Goal: Information Seeking & Learning: Find specific fact

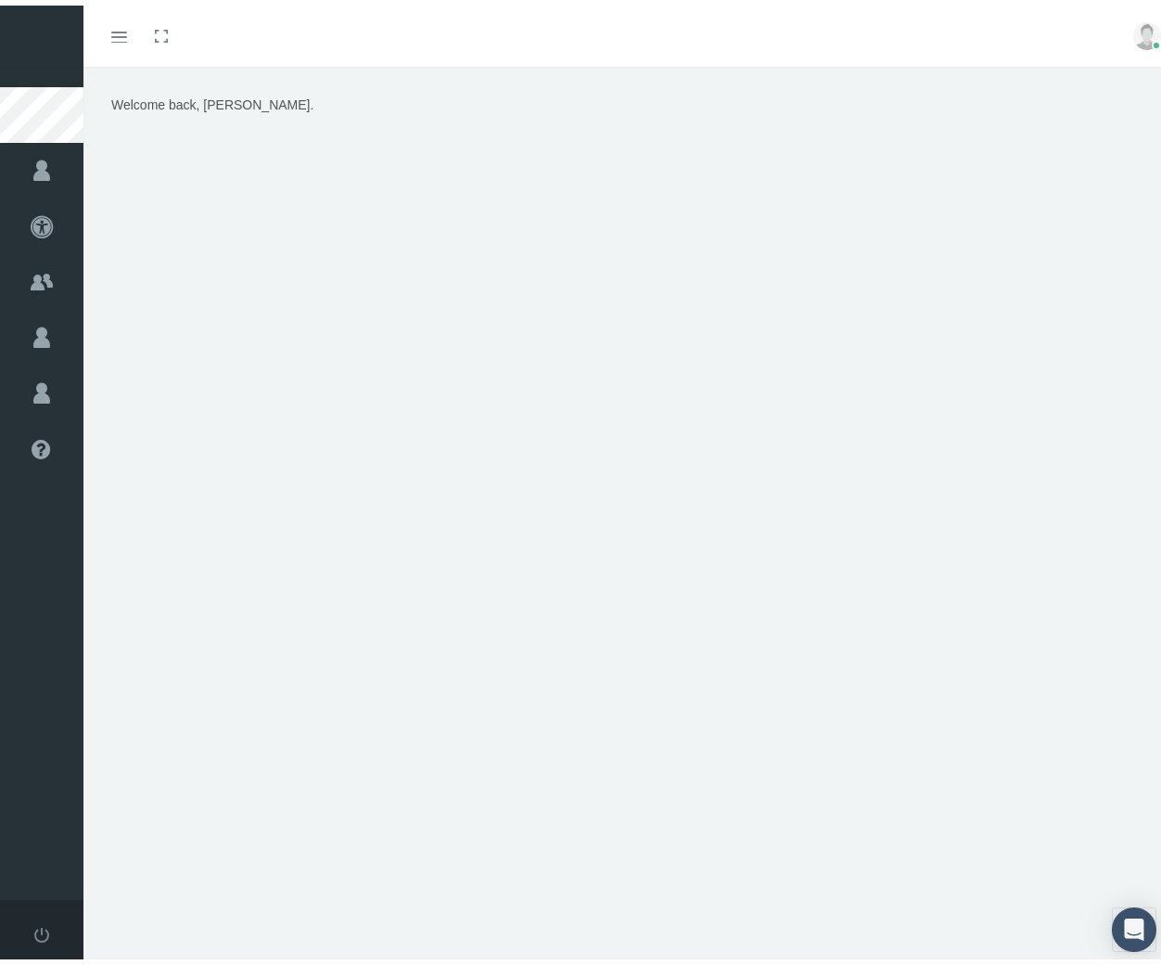
click at [118, 27] on icon "Toggle menubar" at bounding box center [119, 31] width 16 height 11
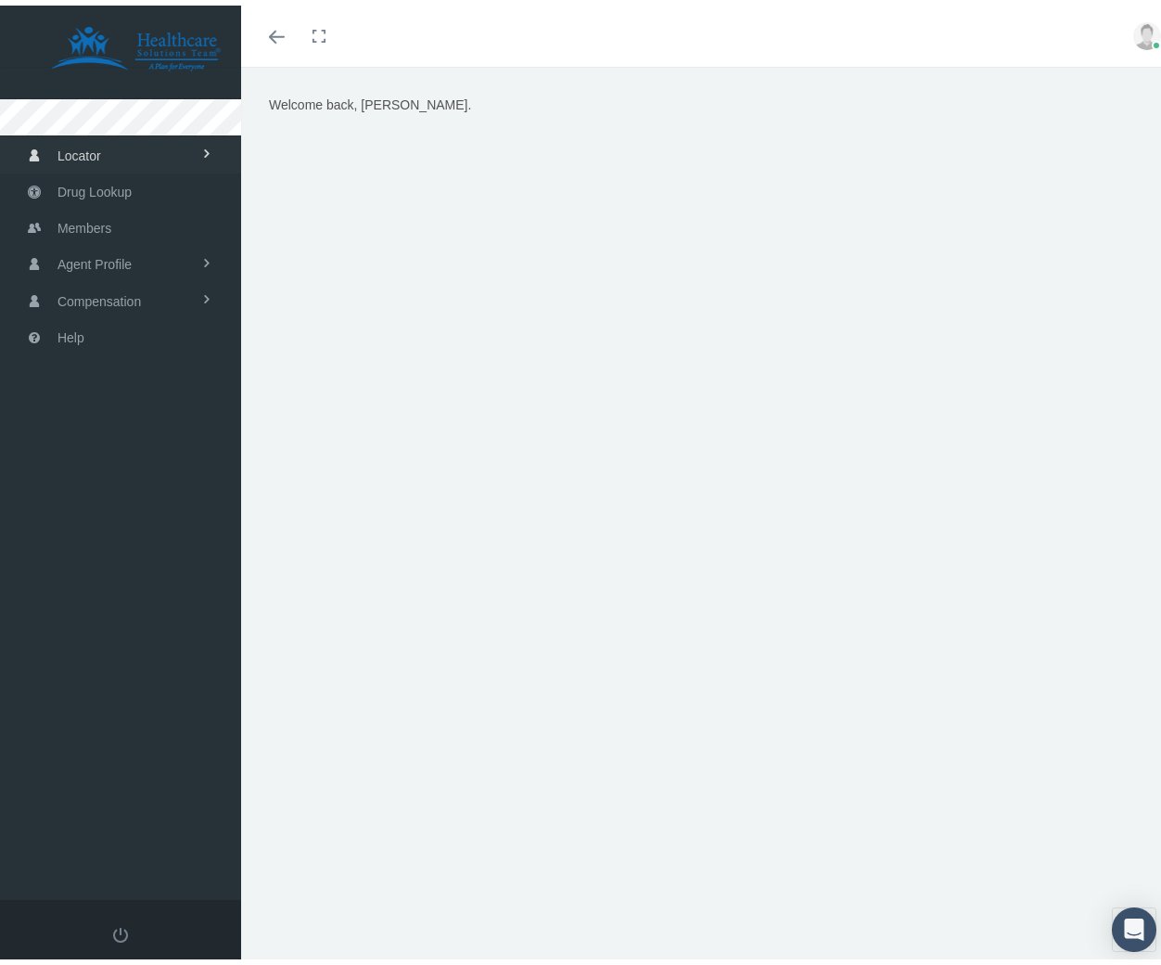
click at [95, 152] on span "Locator" at bounding box center [80, 150] width 44 height 35
click at [91, 263] on span "Drug Lookup" at bounding box center [95, 260] width 74 height 35
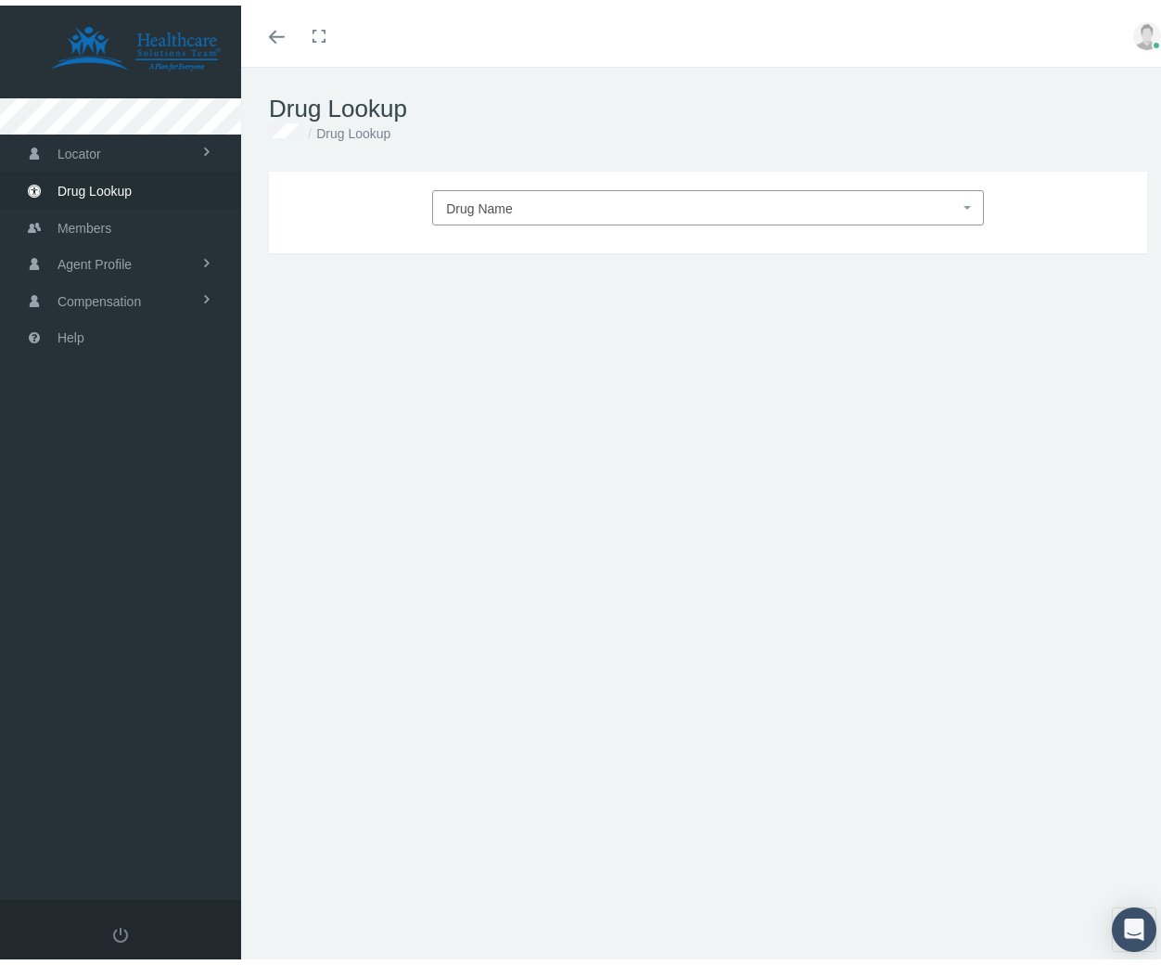
click at [571, 206] on span "Drug Name" at bounding box center [702, 203] width 513 height 24
type input "zoloft"
select select "Zoloft"
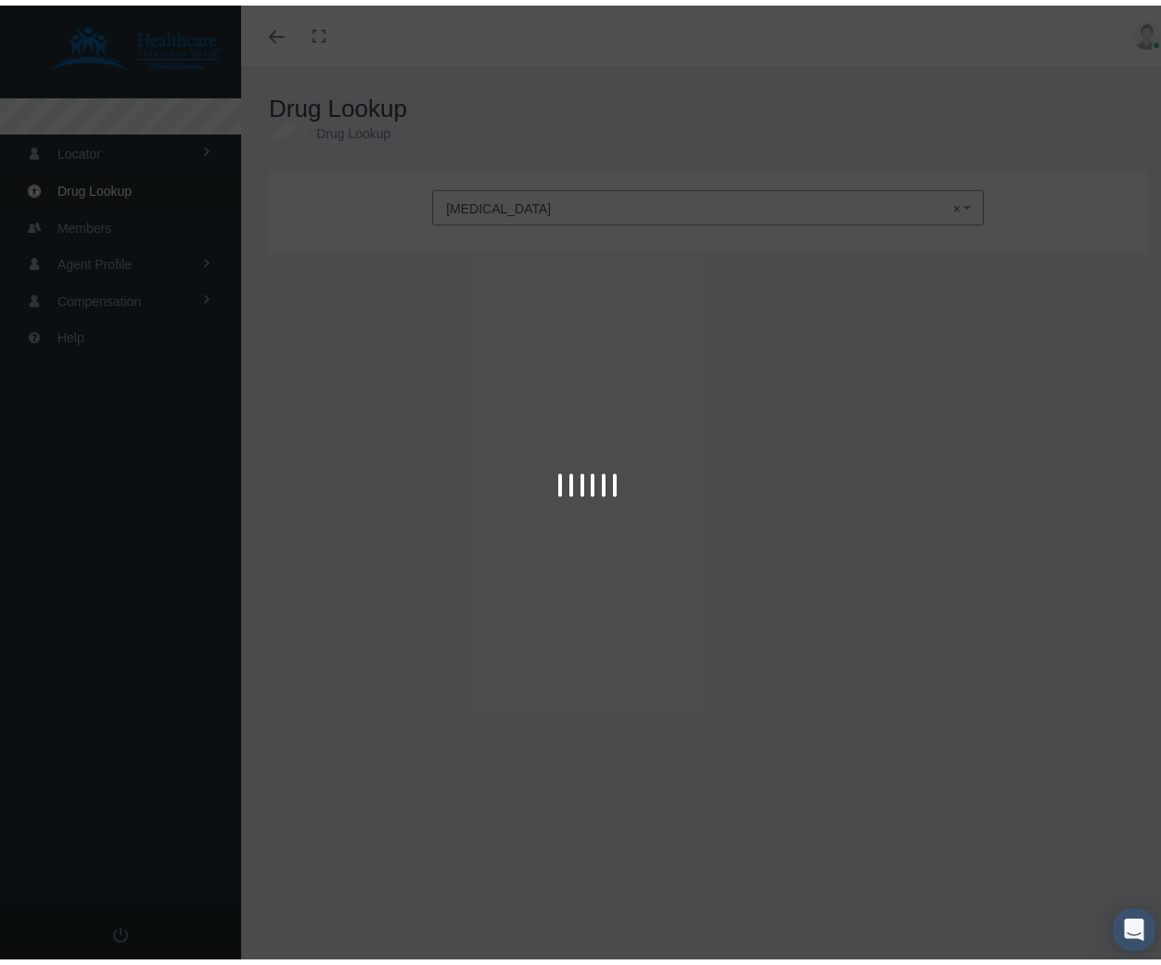
type input "30"
select select "Tablet"
select select "100 MG"
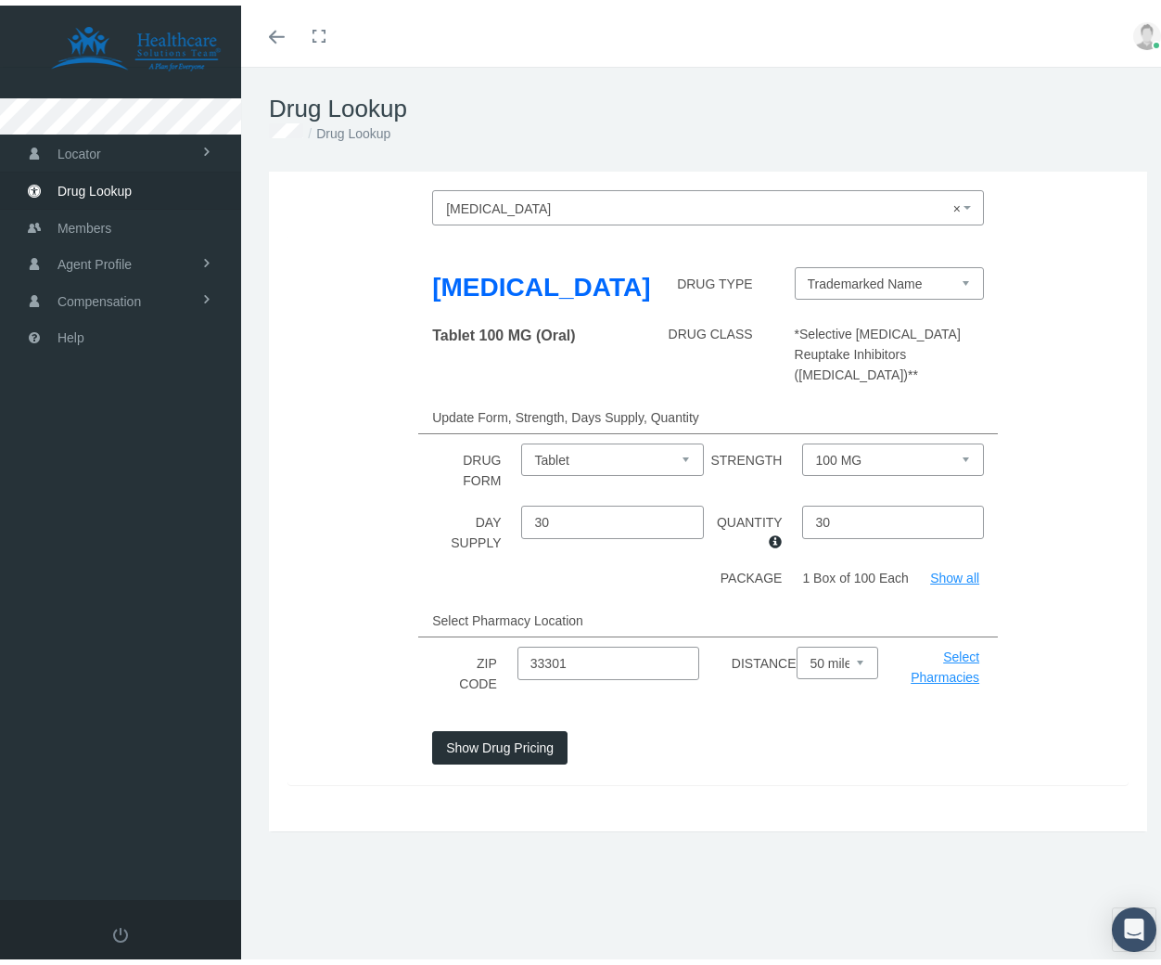
click at [523, 732] on button "Show Drug Pricing" at bounding box center [499, 741] width 135 height 33
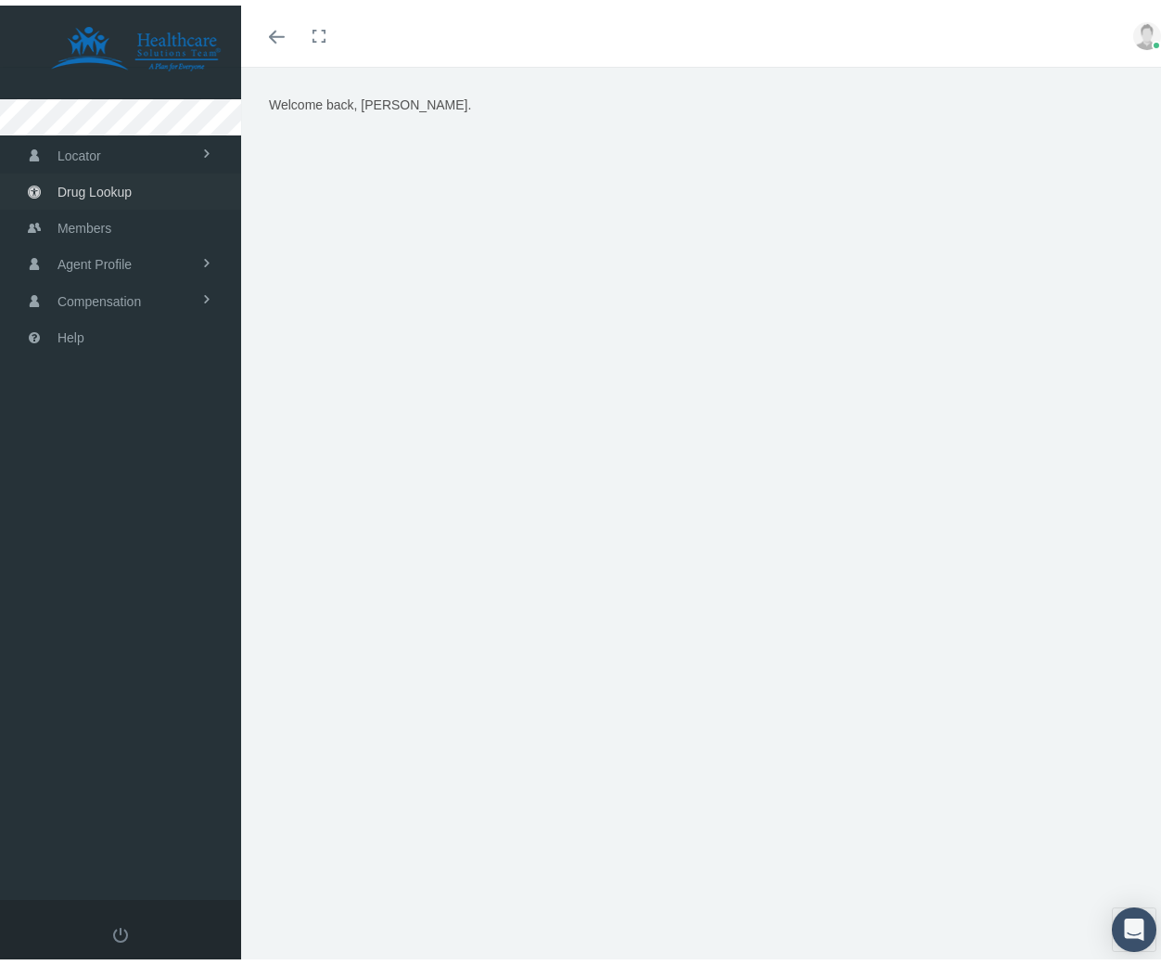
click at [120, 195] on span "Drug Lookup" at bounding box center [95, 186] width 74 height 35
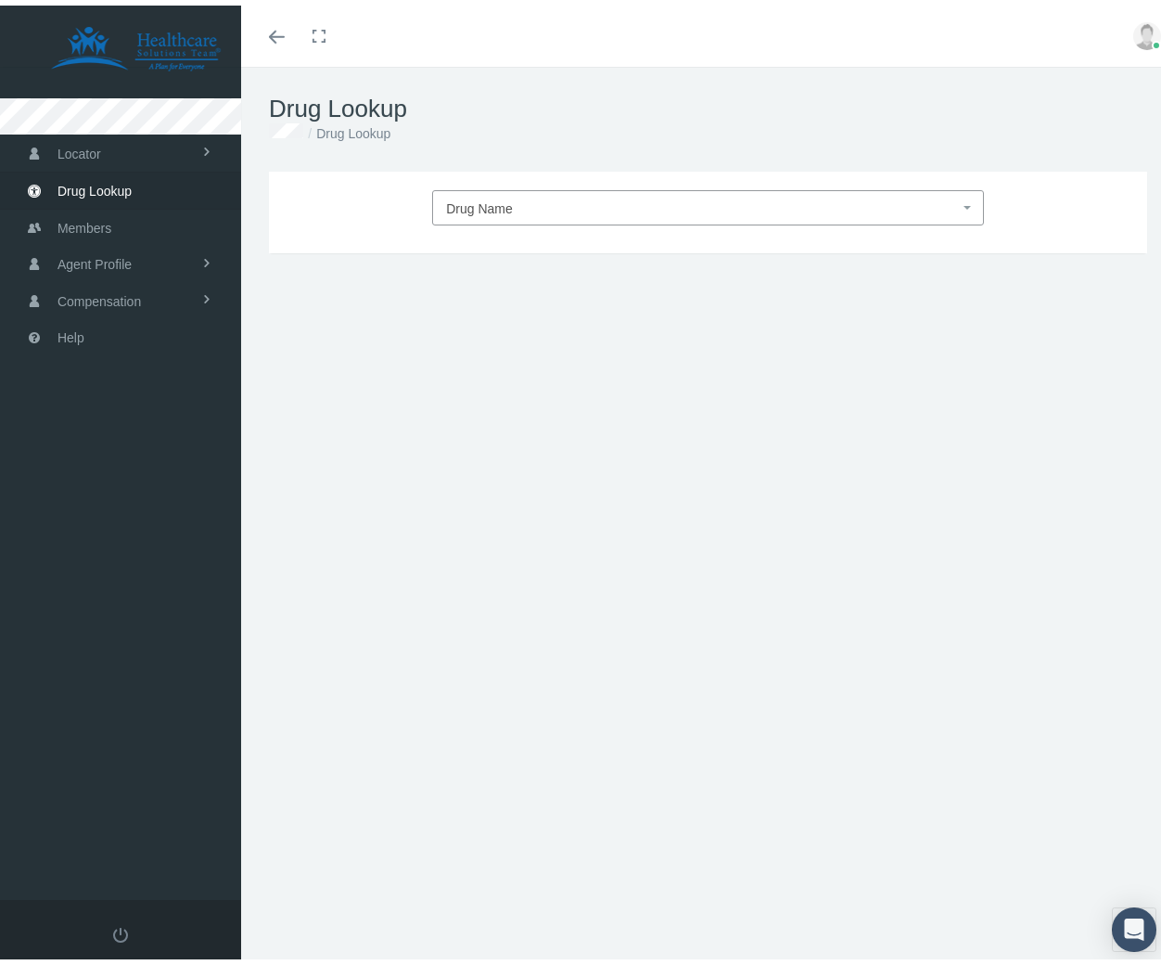
click at [535, 213] on span "Drug Name" at bounding box center [702, 203] width 513 height 24
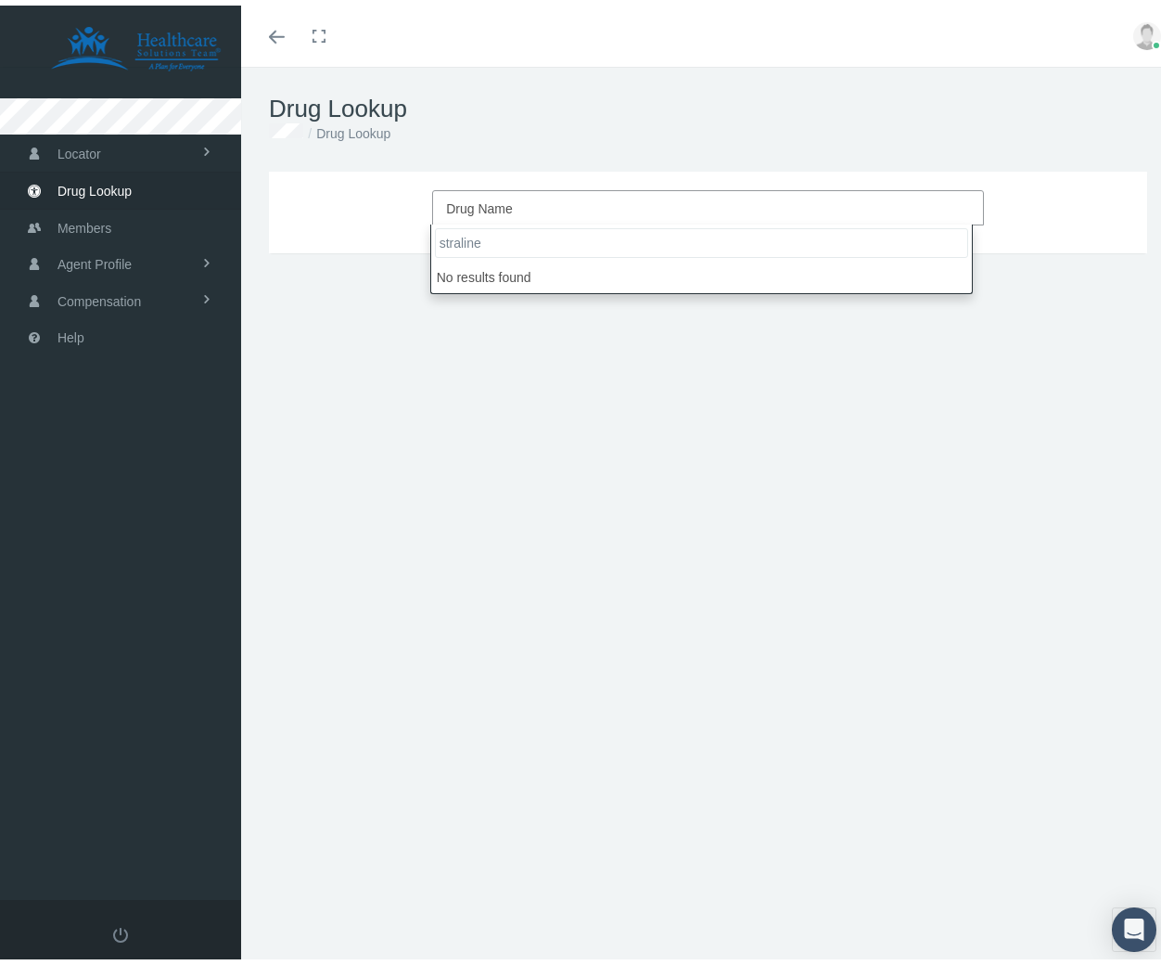
click at [564, 238] on input "straline" at bounding box center [701, 238] width 533 height 30
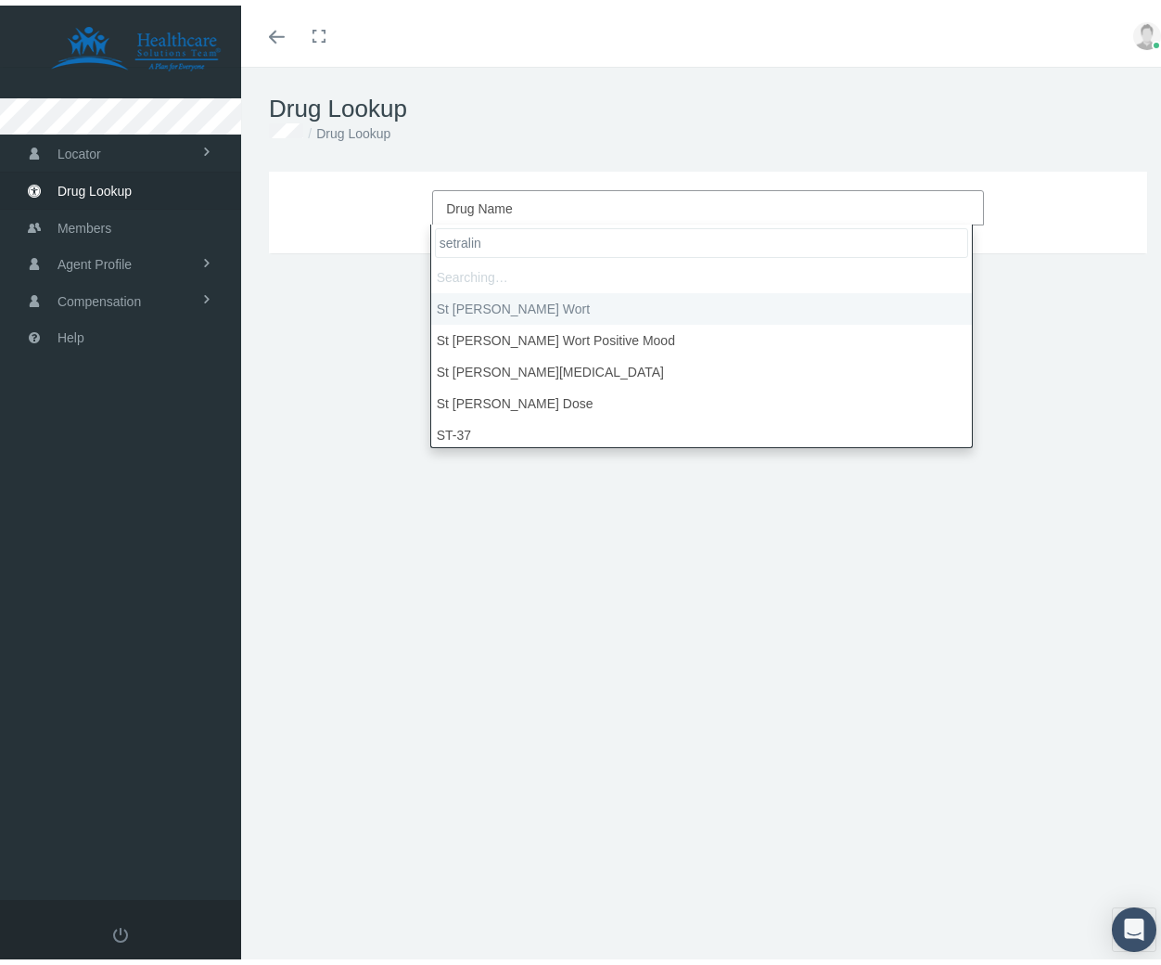
type input "setraline"
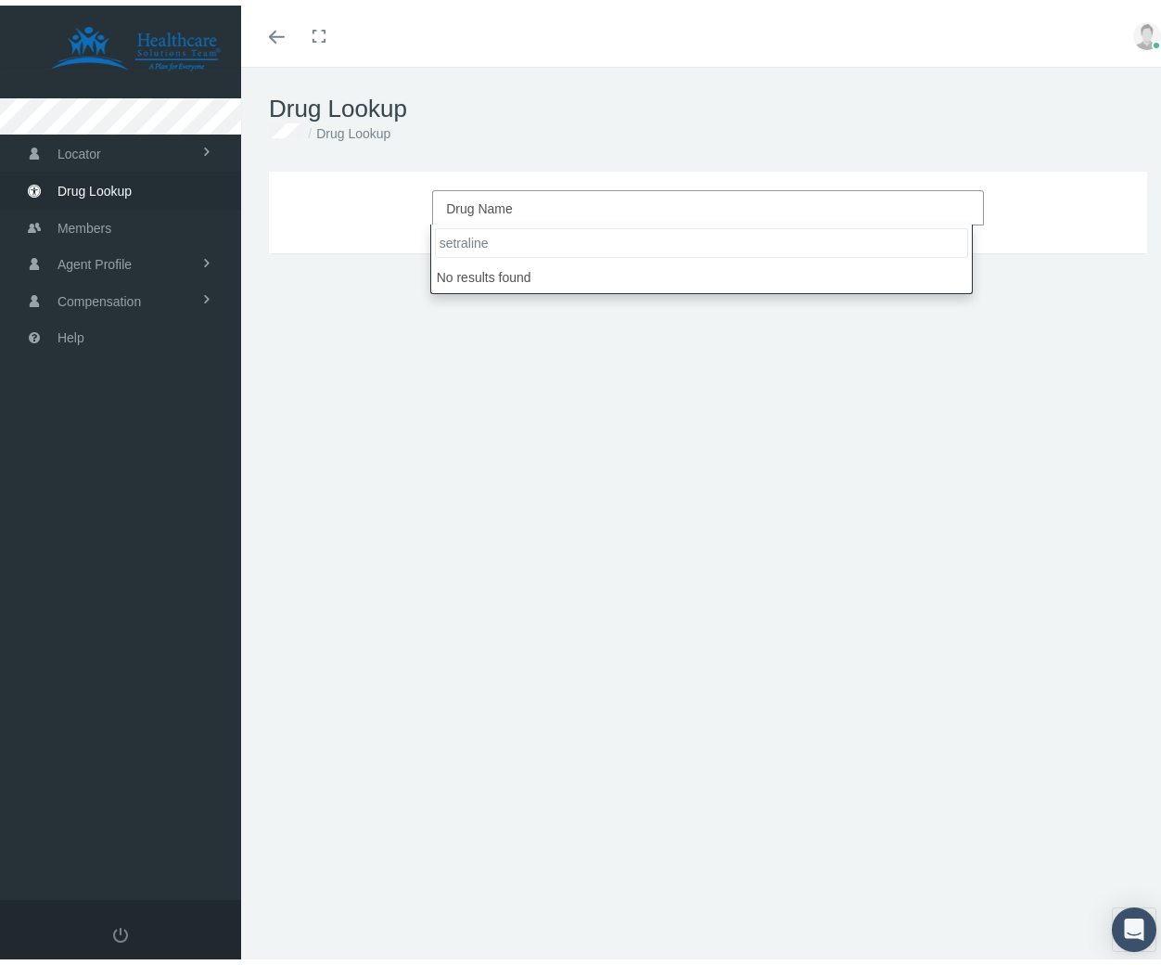
click at [499, 229] on input "setraline" at bounding box center [701, 238] width 533 height 30
click at [485, 244] on input "setraline" at bounding box center [701, 238] width 533 height 30
click at [582, 239] on input "search" at bounding box center [701, 238] width 533 height 30
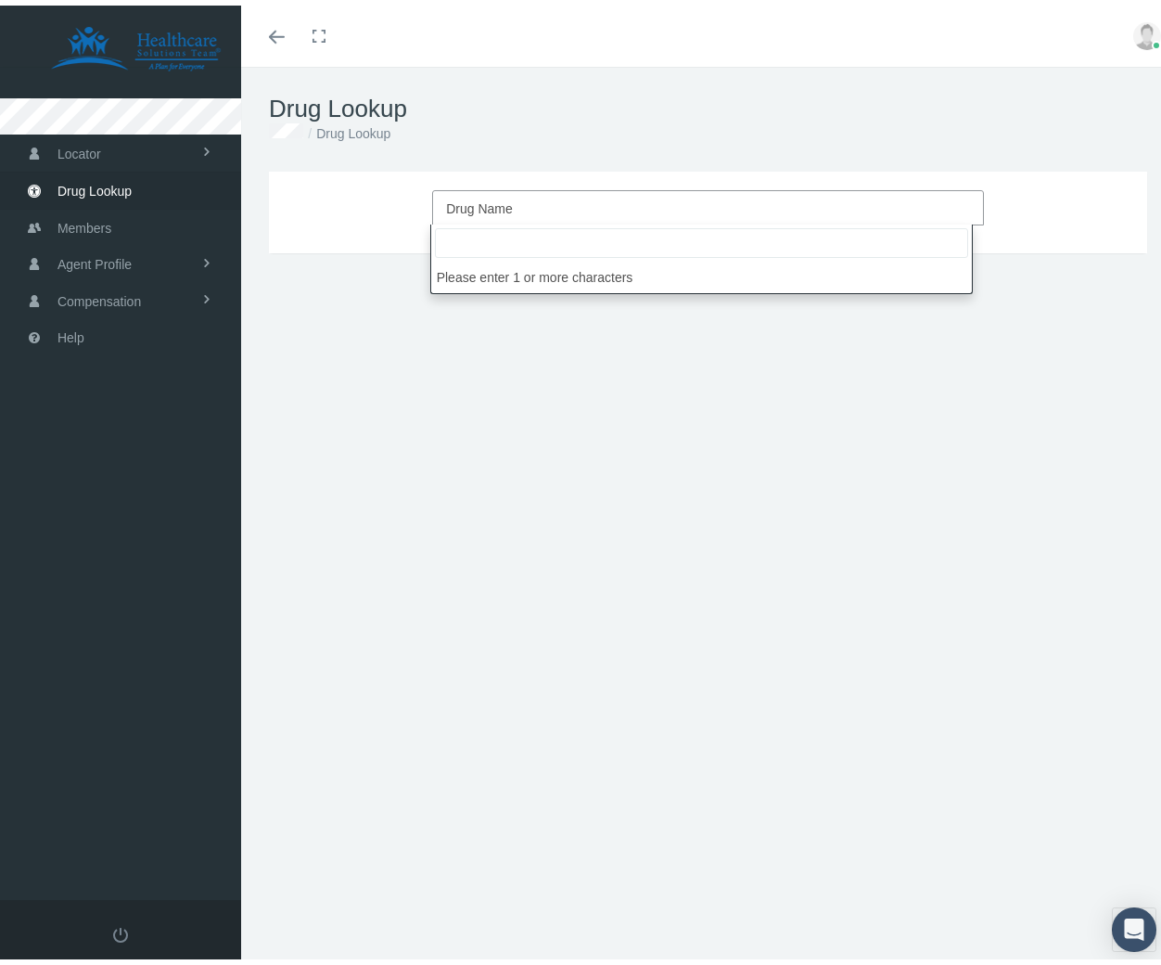
paste input "sertraline"
type input "sertraline"
select select "Sertraline HCl"
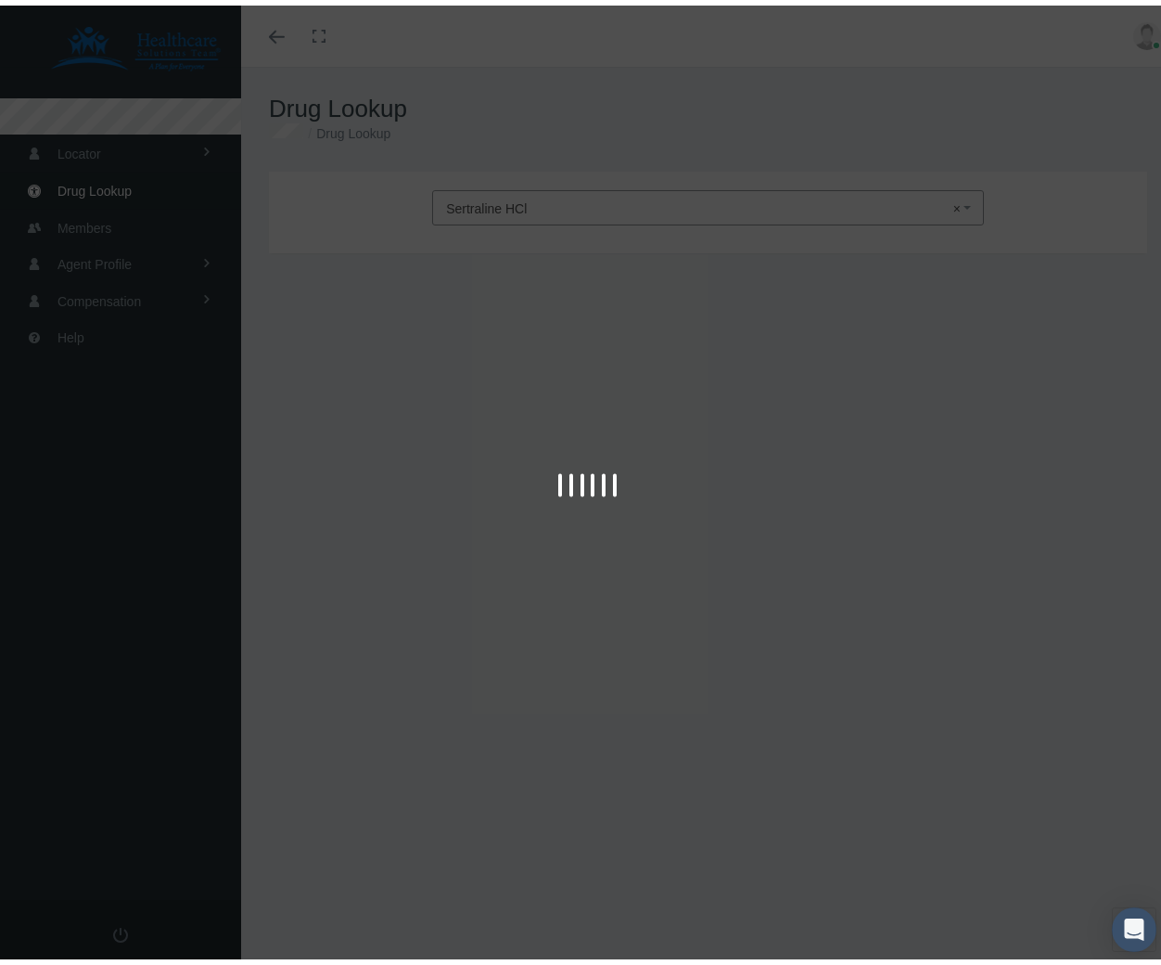
type input "30"
select select "Tablet"
select select "100 MG"
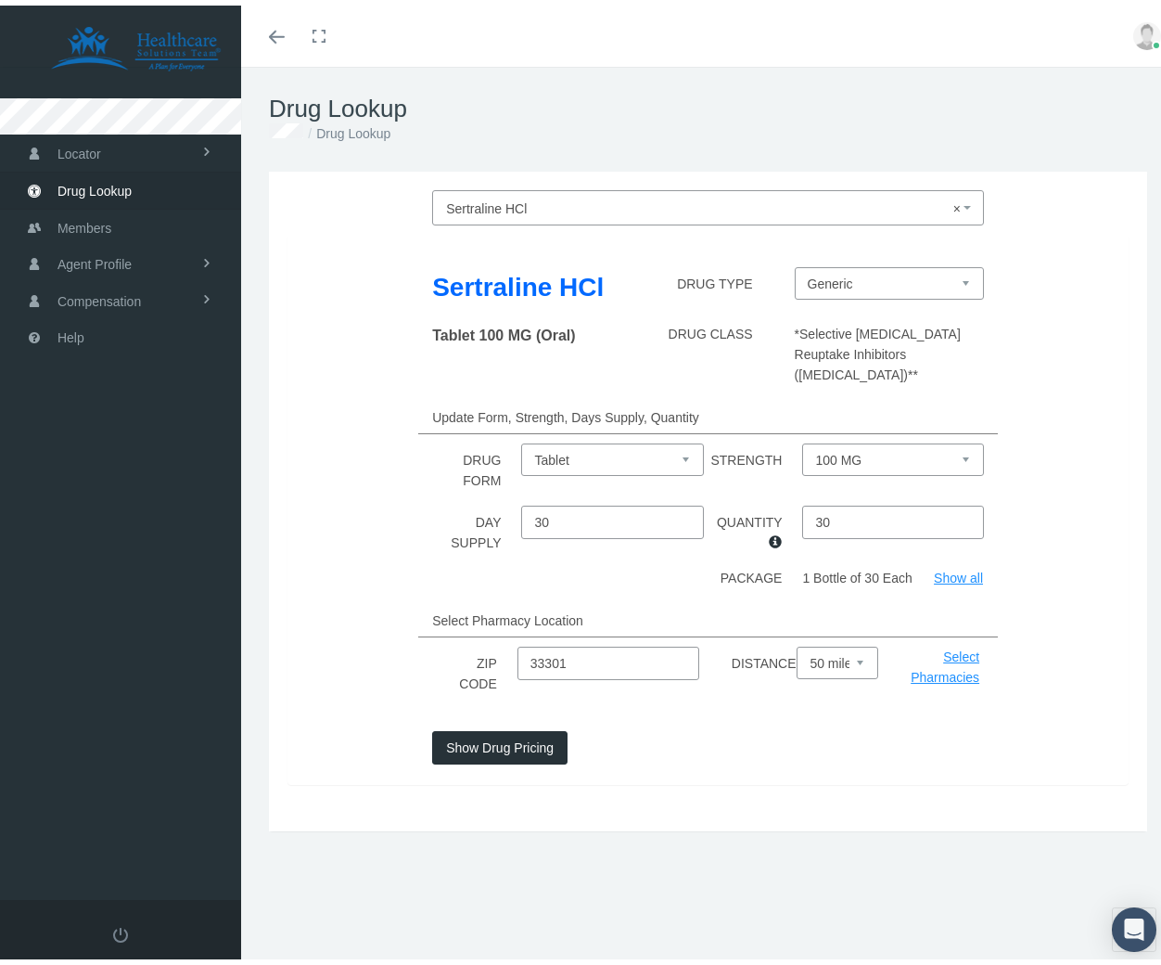
click at [544, 751] on button "Show Drug Pricing" at bounding box center [499, 741] width 135 height 33
